Goal: Check status: Check status

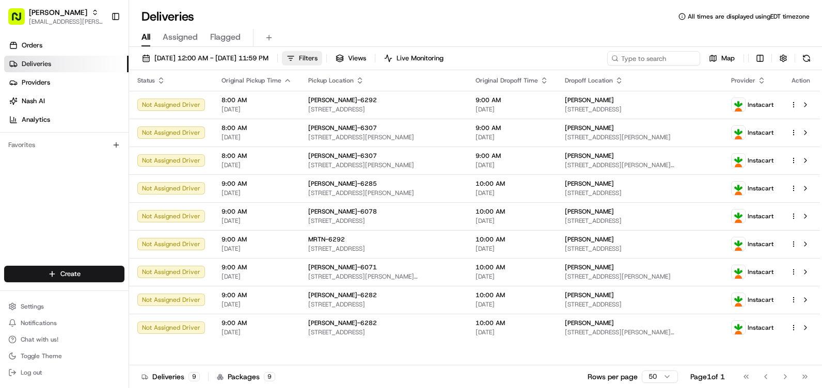
click at [318, 62] on span "Filters" at bounding box center [308, 58] width 19 height 9
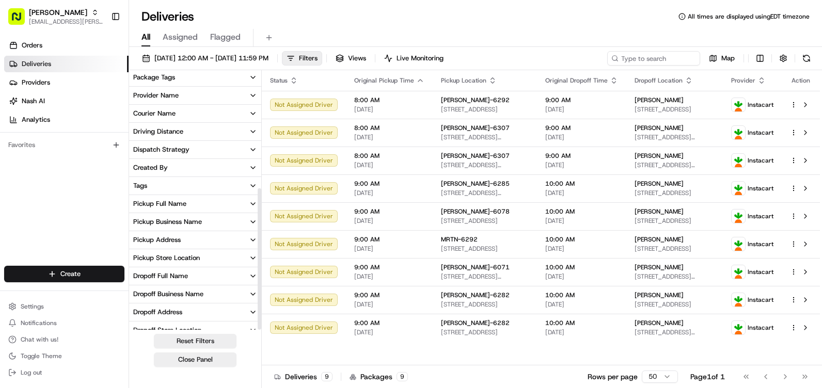
scroll to position [211, 0]
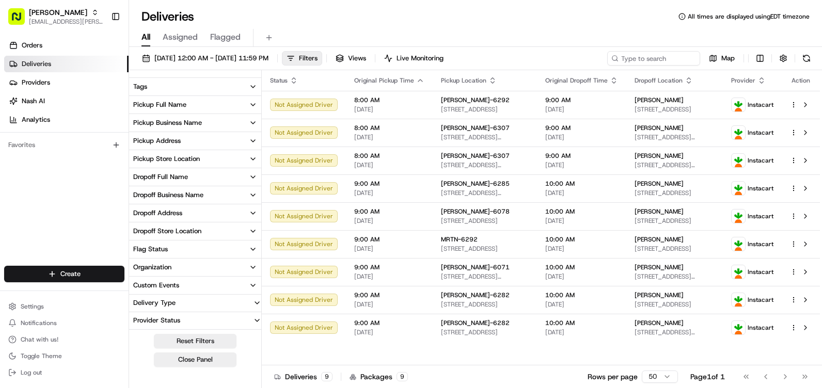
click at [211, 159] on button "Pickup Store Location" at bounding box center [195, 159] width 132 height 18
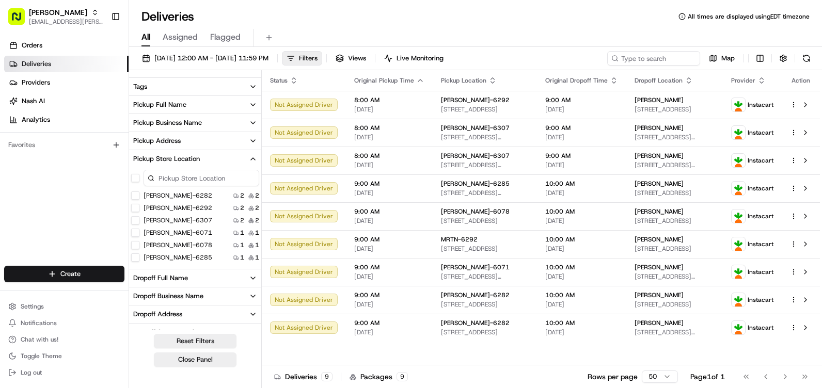
click at [133, 209] on button "[PERSON_NAME]-6292" at bounding box center [135, 208] width 8 height 8
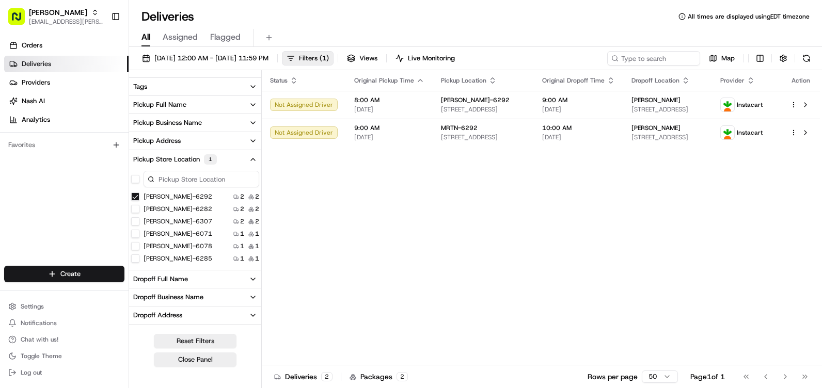
click at [199, 361] on button "Close Panel" at bounding box center [195, 360] width 83 height 14
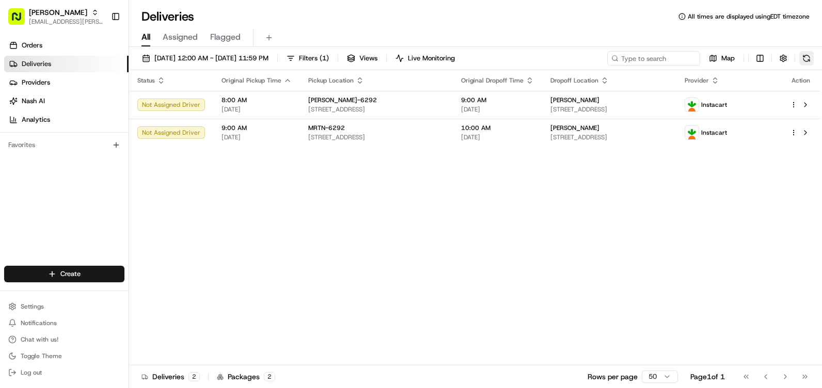
click at [808, 53] on button at bounding box center [806, 58] width 14 height 14
click at [269, 57] on span "[DATE] 12:00 AM - [DATE] 11:59 PM" at bounding box center [211, 58] width 114 height 9
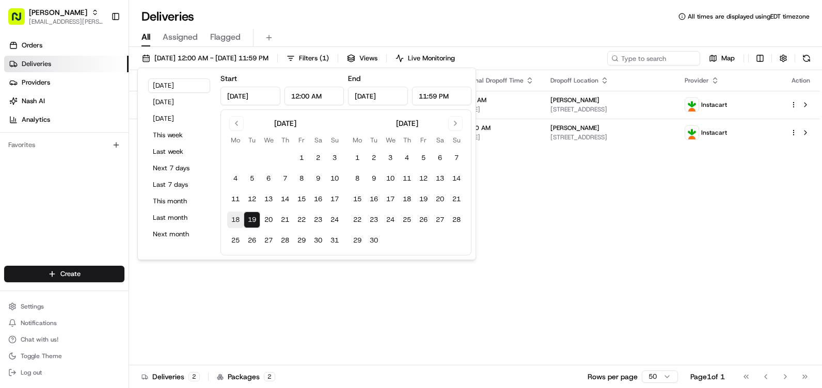
click at [241, 215] on button "18" at bounding box center [235, 220] width 17 height 17
type input "[DATE]"
click at [241, 215] on button "18" at bounding box center [235, 220] width 17 height 17
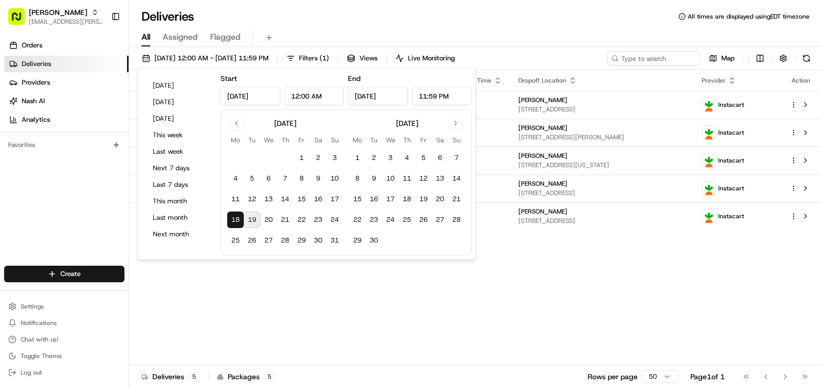
click at [208, 277] on div "Status Original Pickup Time Pickup Location Original Dropoff Time Dropoff Locat…" at bounding box center [474, 217] width 691 height 295
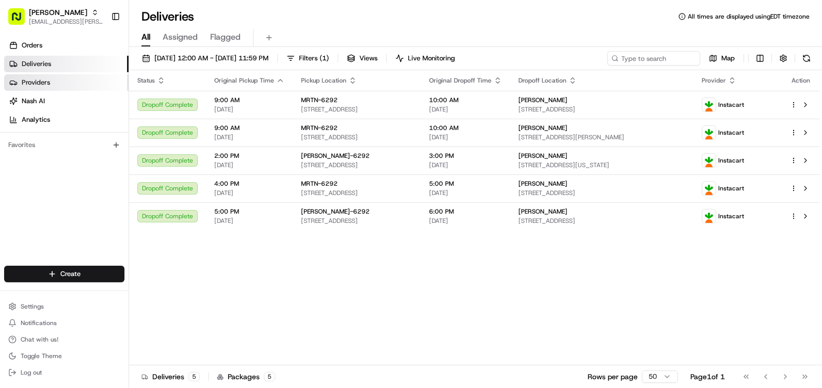
click at [60, 85] on link "Providers" at bounding box center [66, 82] width 124 height 17
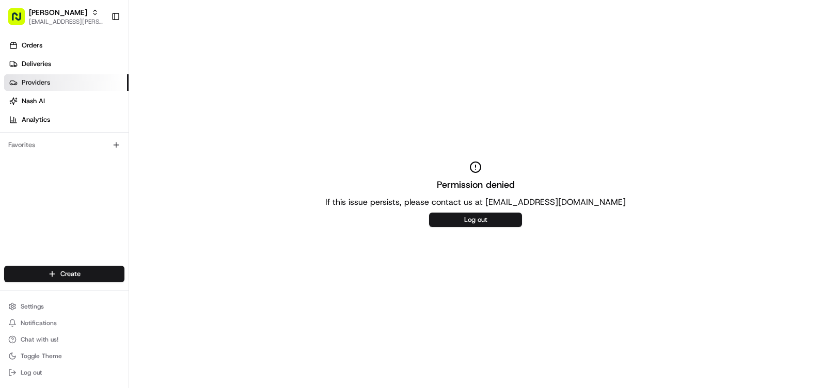
click at [31, 37] on div "Orders Deliveries Providers [PERSON_NAME] Analytics" at bounding box center [64, 82] width 129 height 99
click at [35, 40] on link "Orders" at bounding box center [66, 45] width 124 height 17
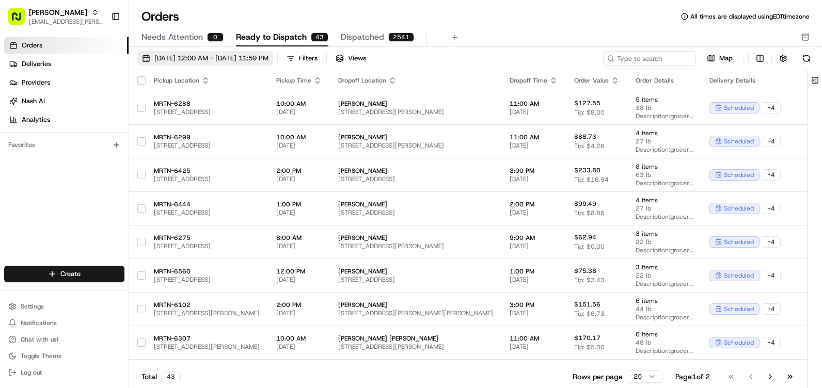
click at [254, 58] on span "[DATE] 12:00 AM - [DATE] 11:59 PM" at bounding box center [211, 58] width 114 height 9
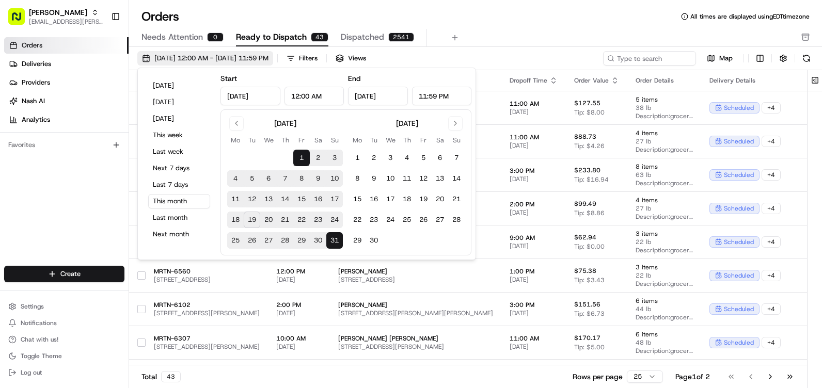
click at [269, 59] on span "[DATE] 12:00 AM - [DATE] 11:59 PM" at bounding box center [211, 58] width 114 height 9
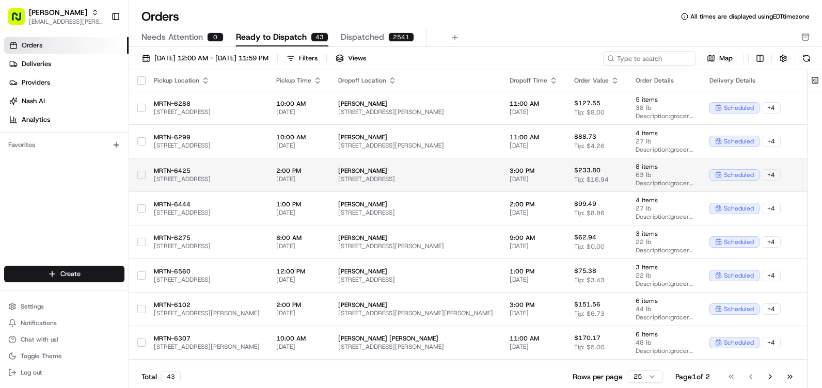
scroll to position [52, 0]
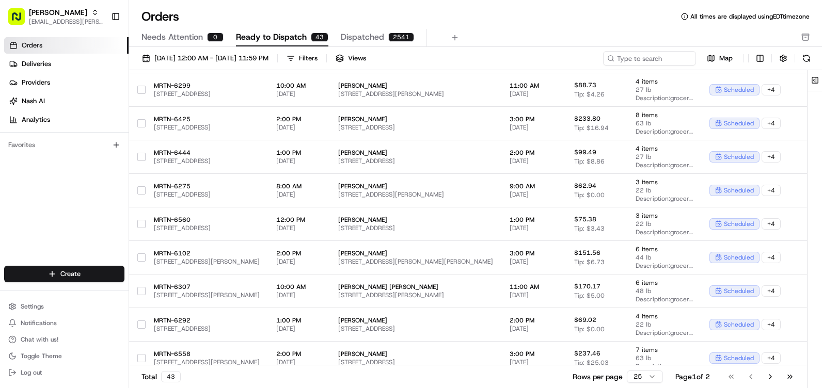
click at [374, 39] on span "Dispatched" at bounding box center [362, 37] width 43 height 12
